Goal: Task Accomplishment & Management: Manage account settings

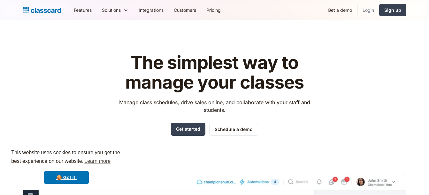
click at [372, 6] on link "Login" at bounding box center [368, 10] width 22 height 14
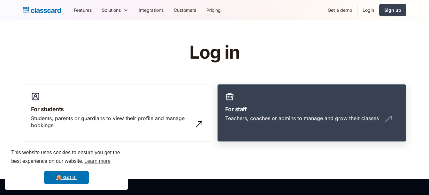
click at [339, 98] on link "For staff Teachers, coaches or admins to manage and grow their classes" at bounding box center [311, 113] width 189 height 58
